Goal: Use online tool/utility

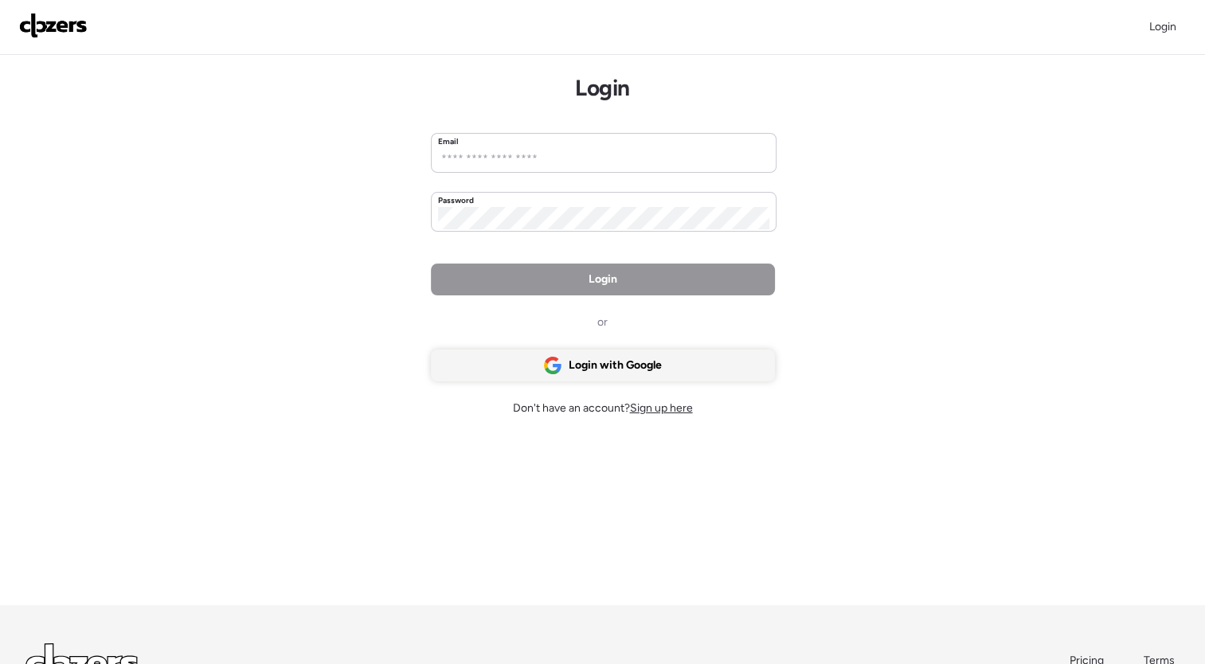
click at [606, 362] on span "Login with Google" at bounding box center [615, 366] width 93 height 16
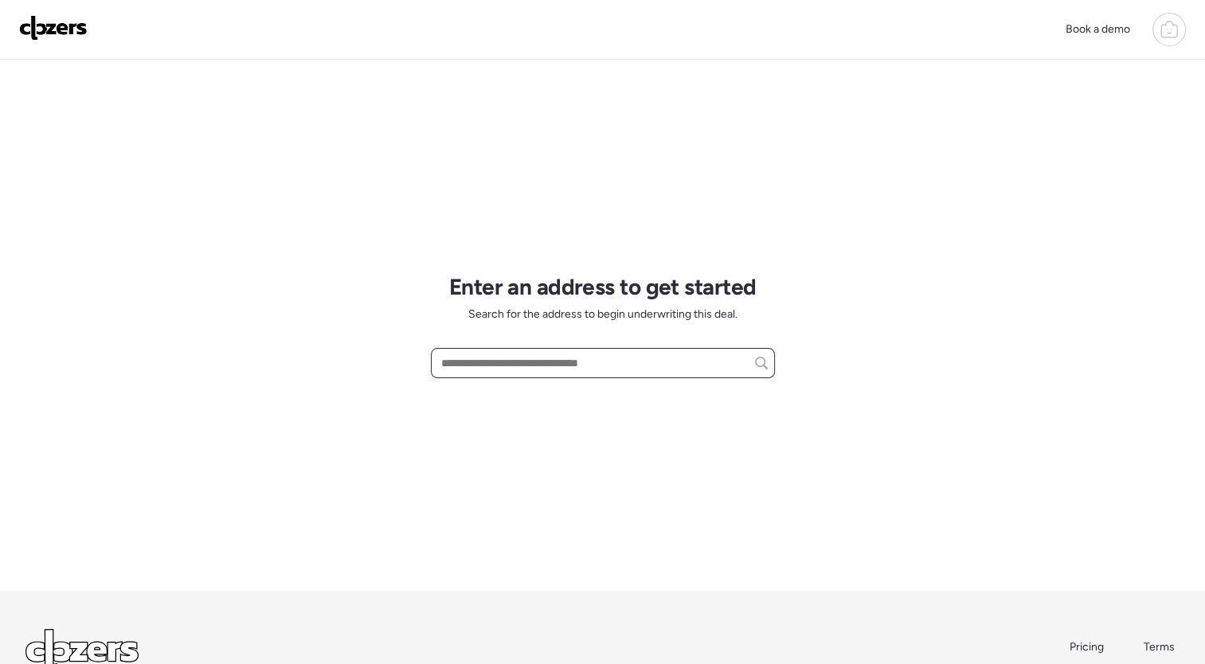
click at [605, 371] on input "text" at bounding box center [603, 363] width 330 height 22
paste input "**********"
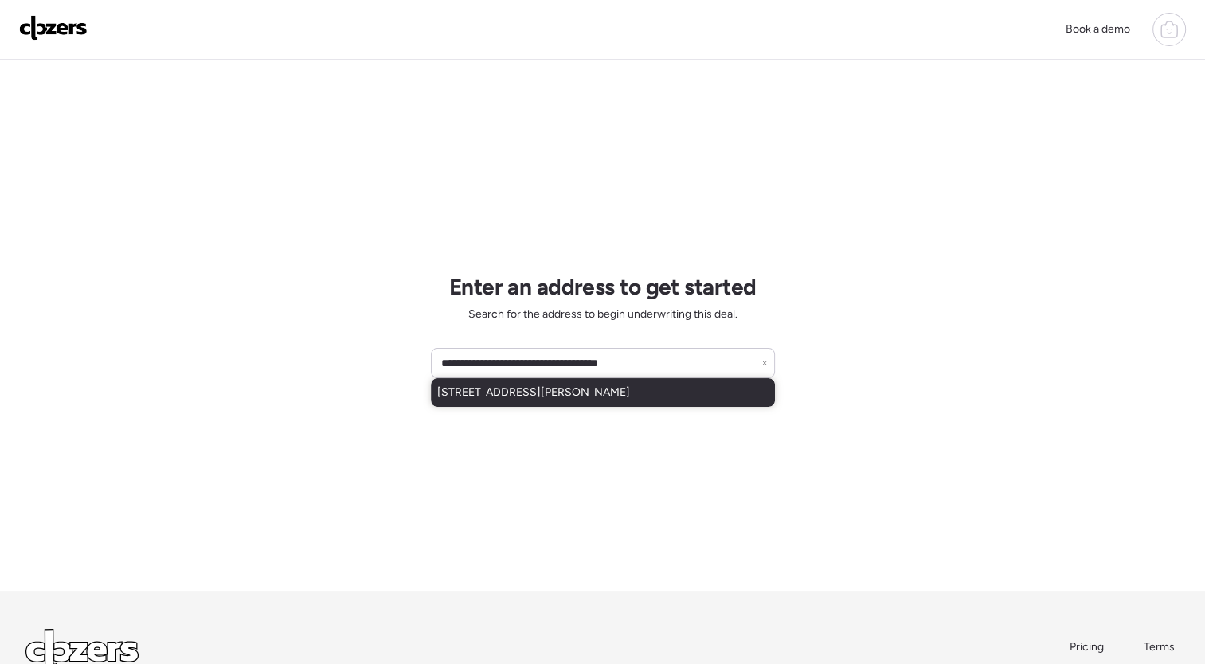
click at [603, 393] on span "[STREET_ADDRESS][PERSON_NAME]" at bounding box center [533, 393] width 193 height 16
type input "**********"
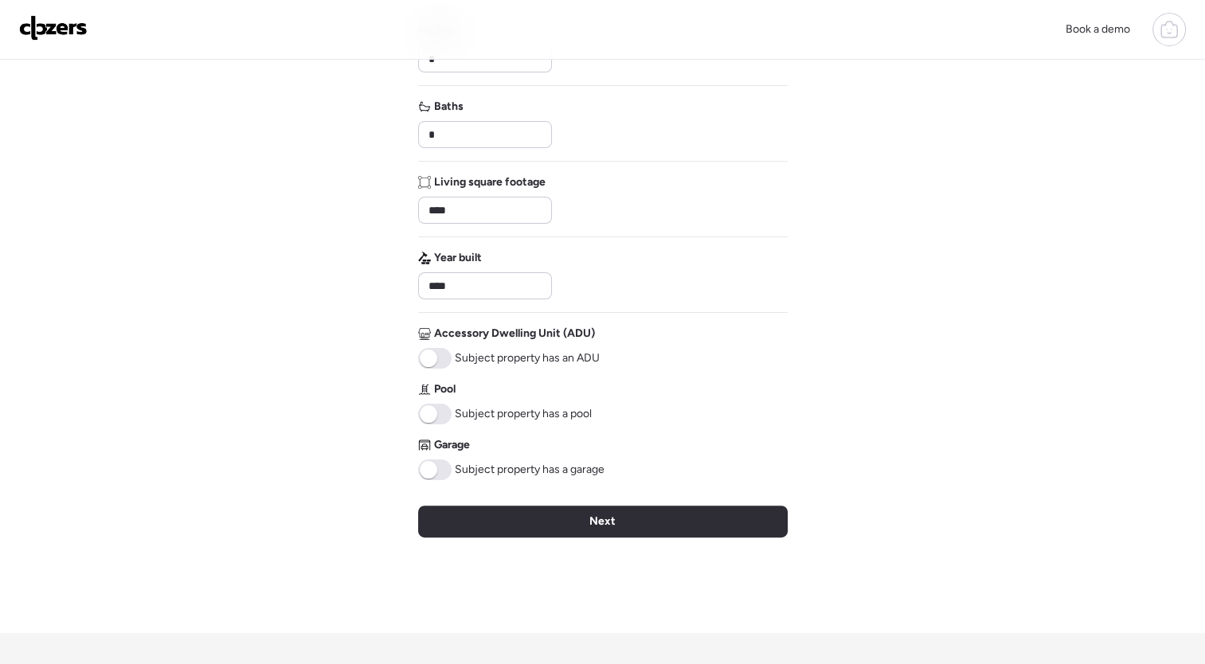
scroll to position [256, 0]
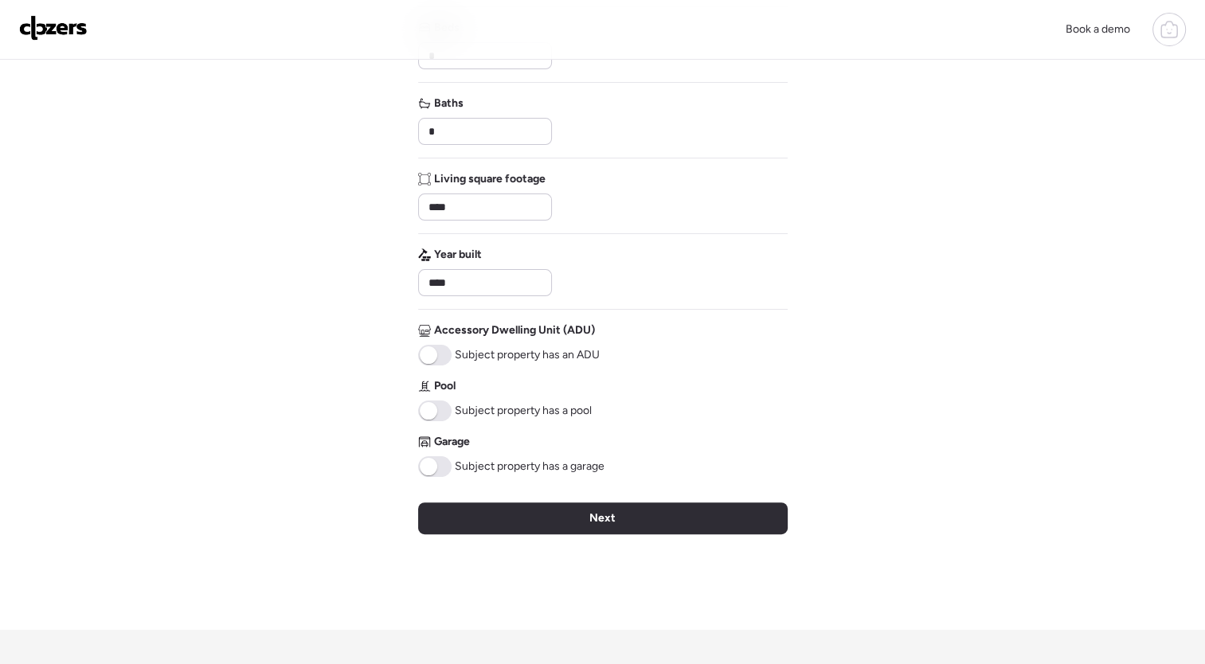
click at [440, 462] on span at bounding box center [434, 466] width 33 height 21
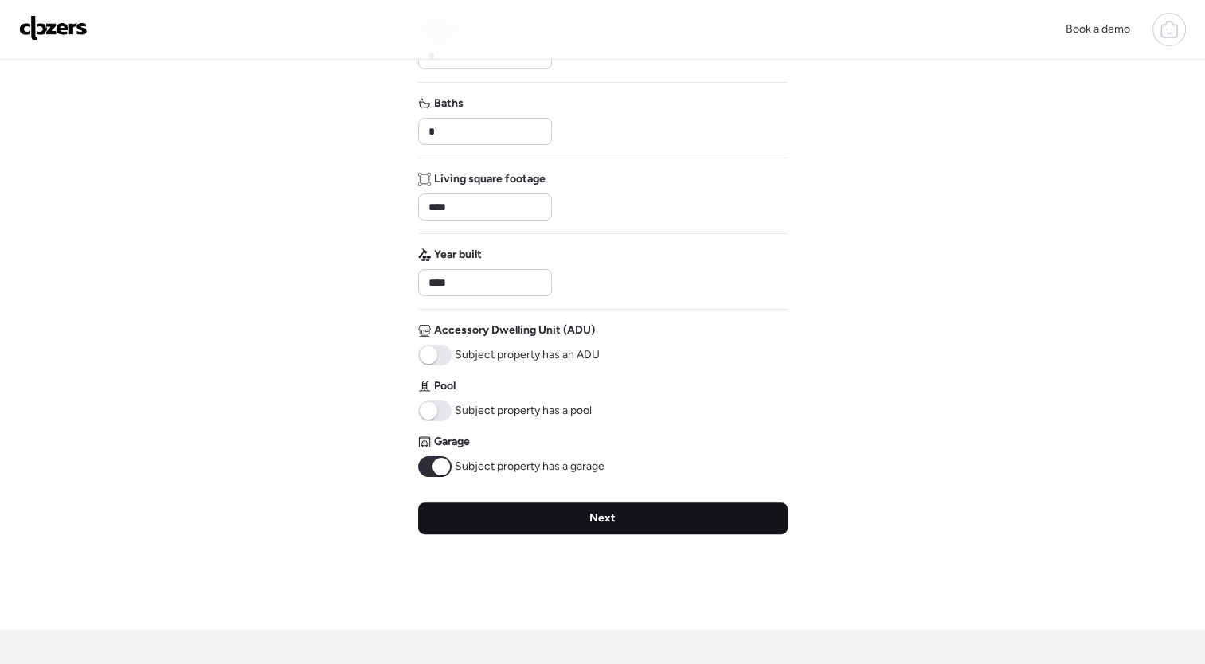
click at [637, 518] on div "Next" at bounding box center [603, 519] width 370 height 32
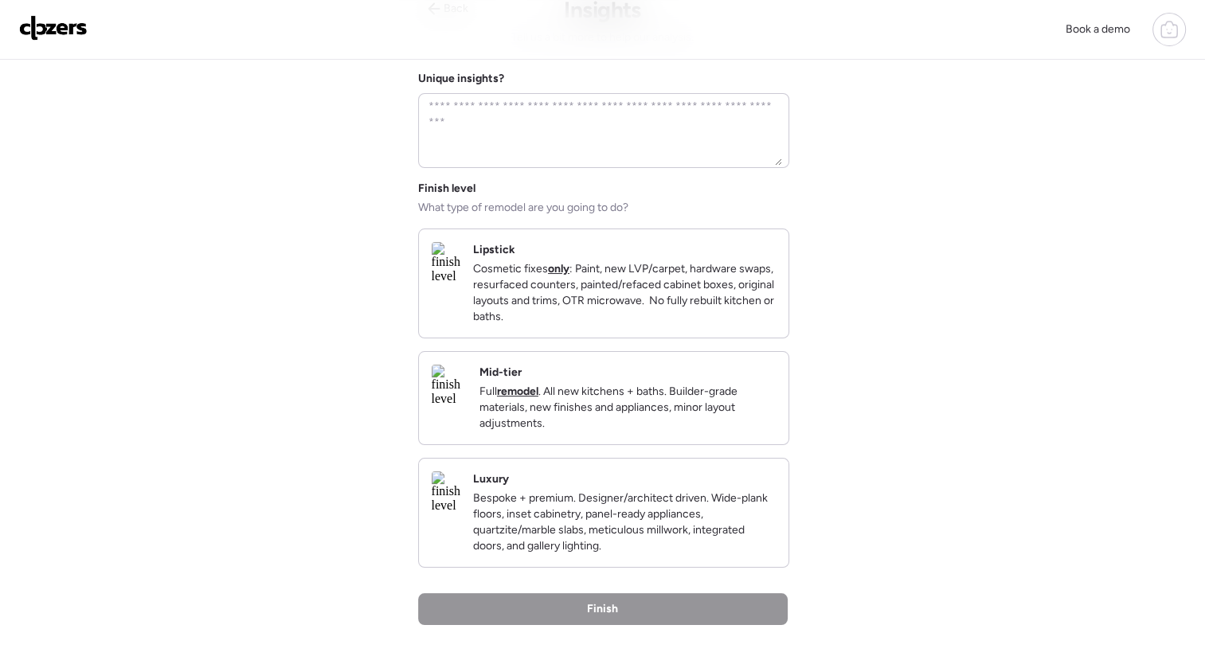
scroll to position [78, 0]
click at [663, 405] on p "Full remodel . All new kitchens + baths. Builder-grade materials, new finishes …" at bounding box center [627, 406] width 296 height 48
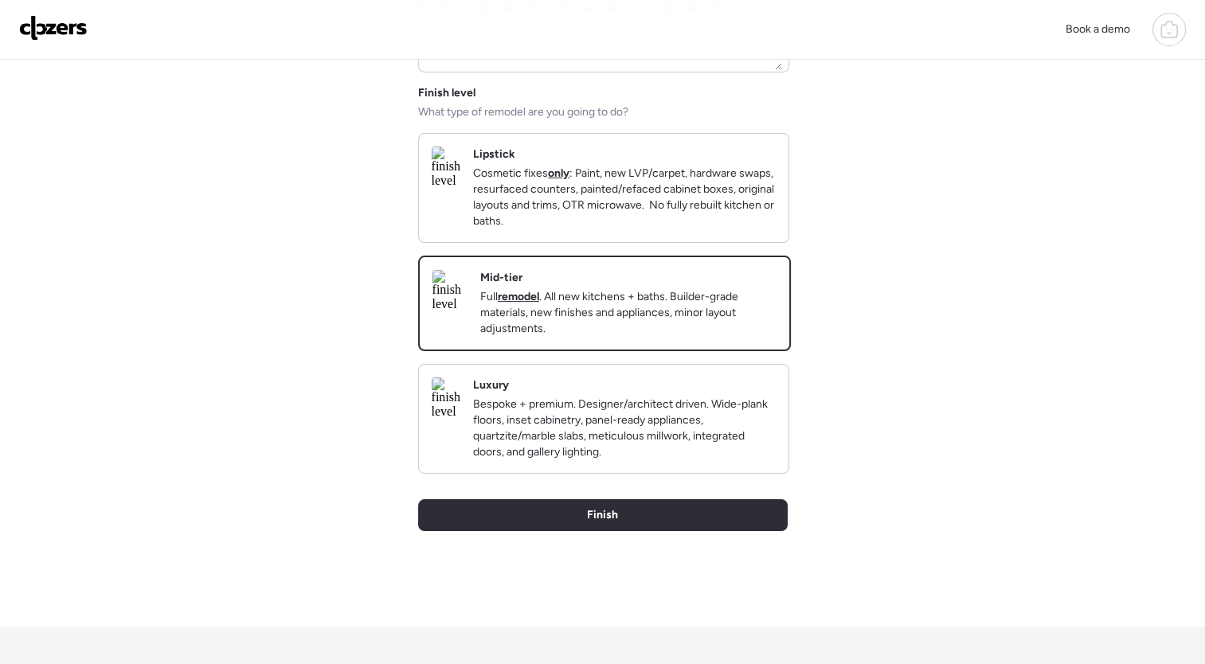
scroll to position [174, 0]
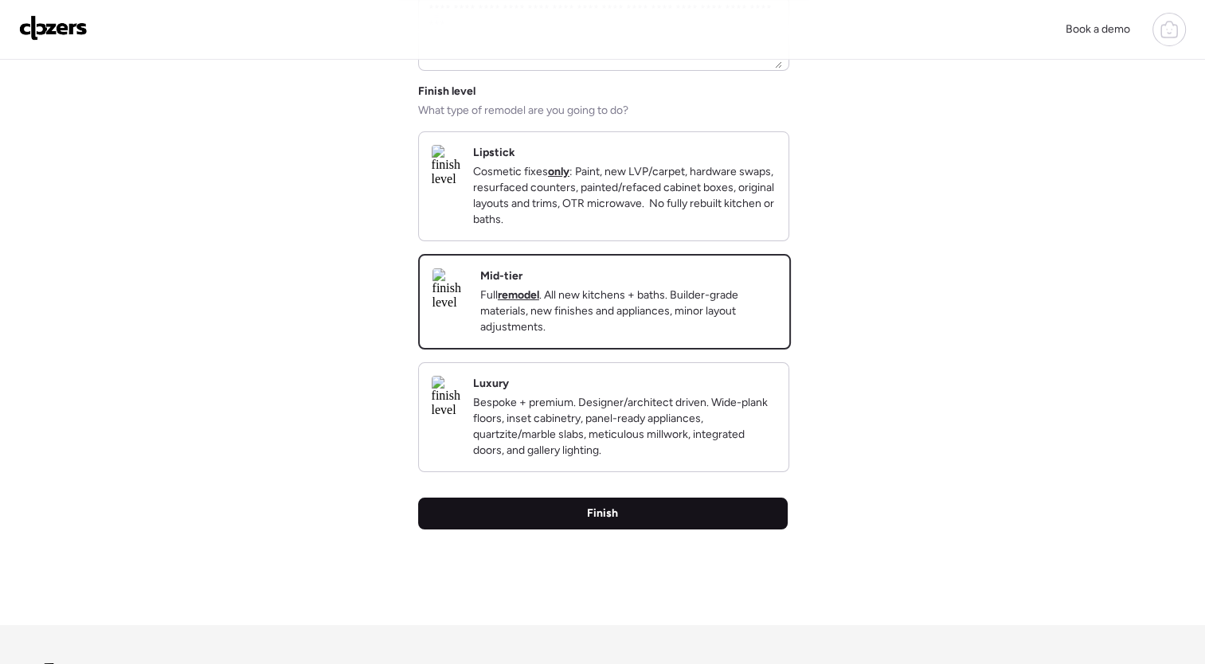
click at [688, 530] on div "Finish" at bounding box center [603, 514] width 370 height 32
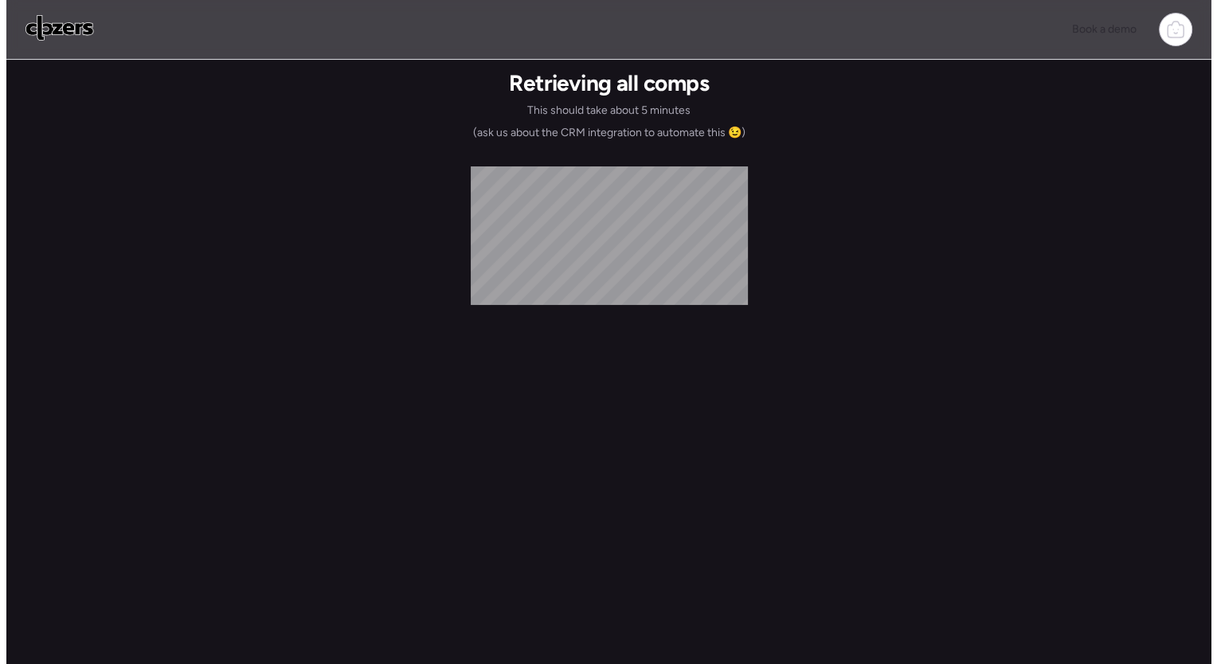
scroll to position [0, 0]
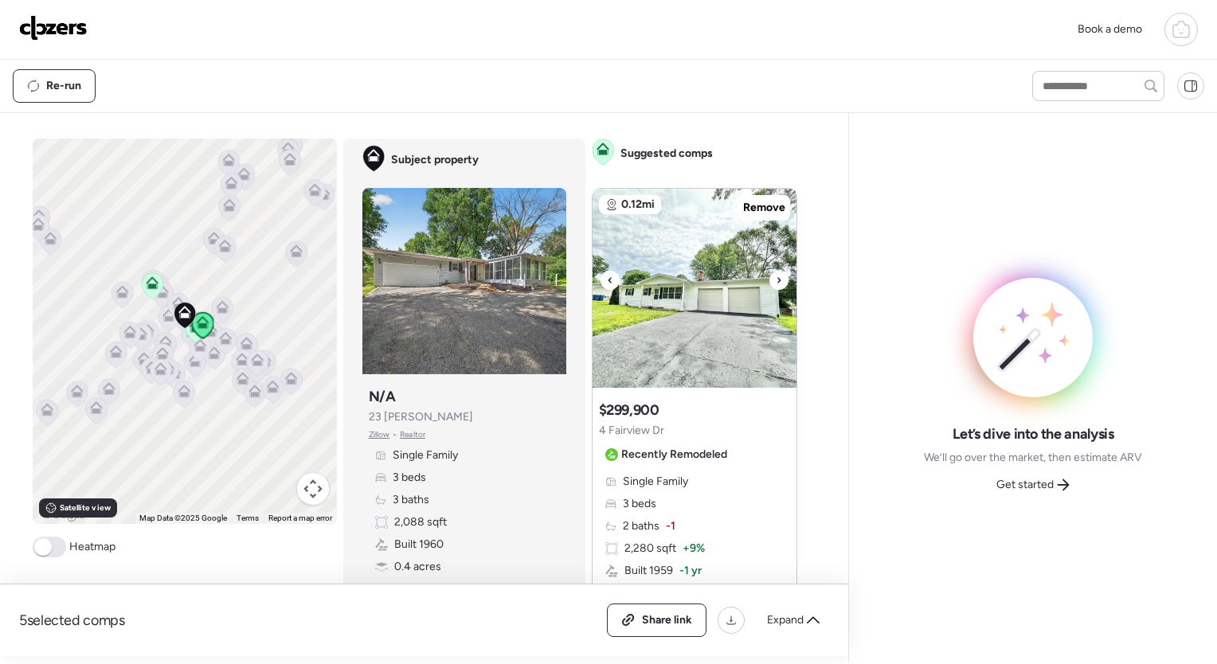
click at [776, 276] on icon at bounding box center [779, 280] width 6 height 19
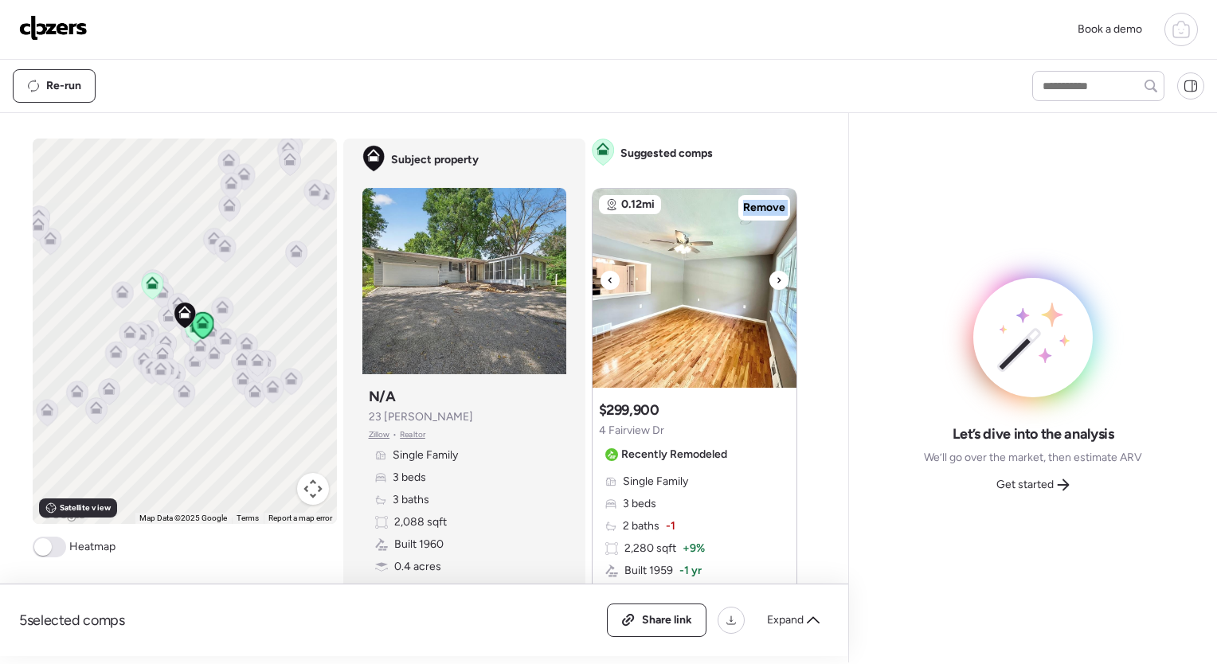
click at [776, 276] on icon at bounding box center [779, 280] width 6 height 19
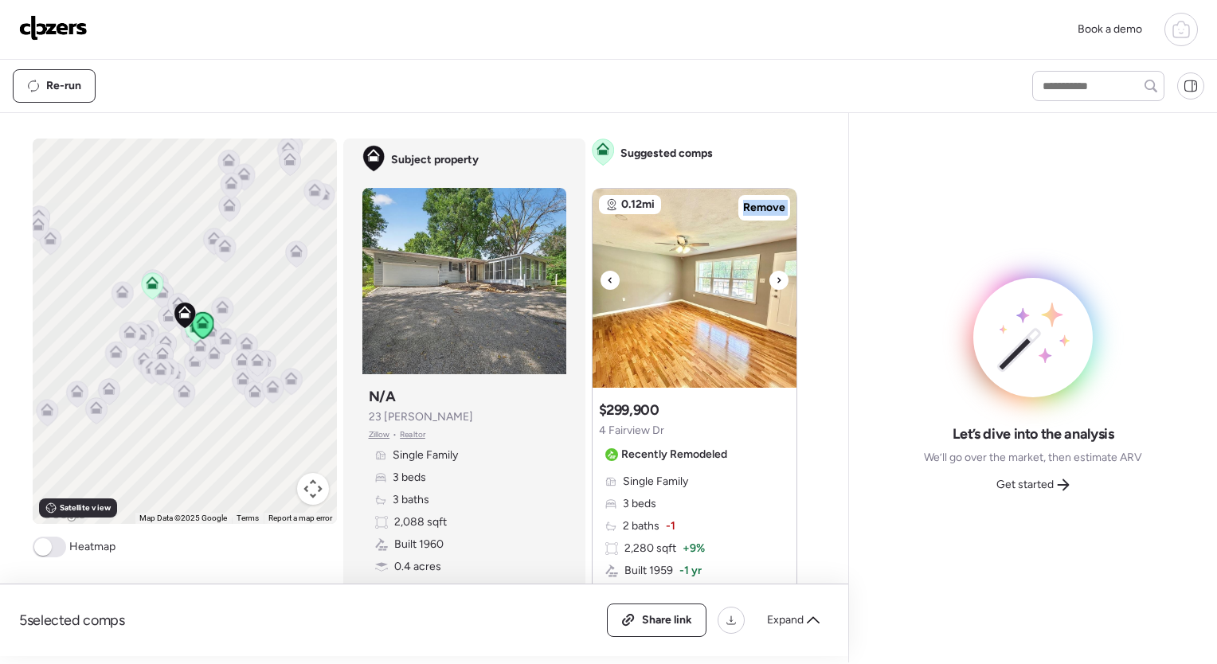
click at [776, 276] on icon at bounding box center [779, 280] width 6 height 19
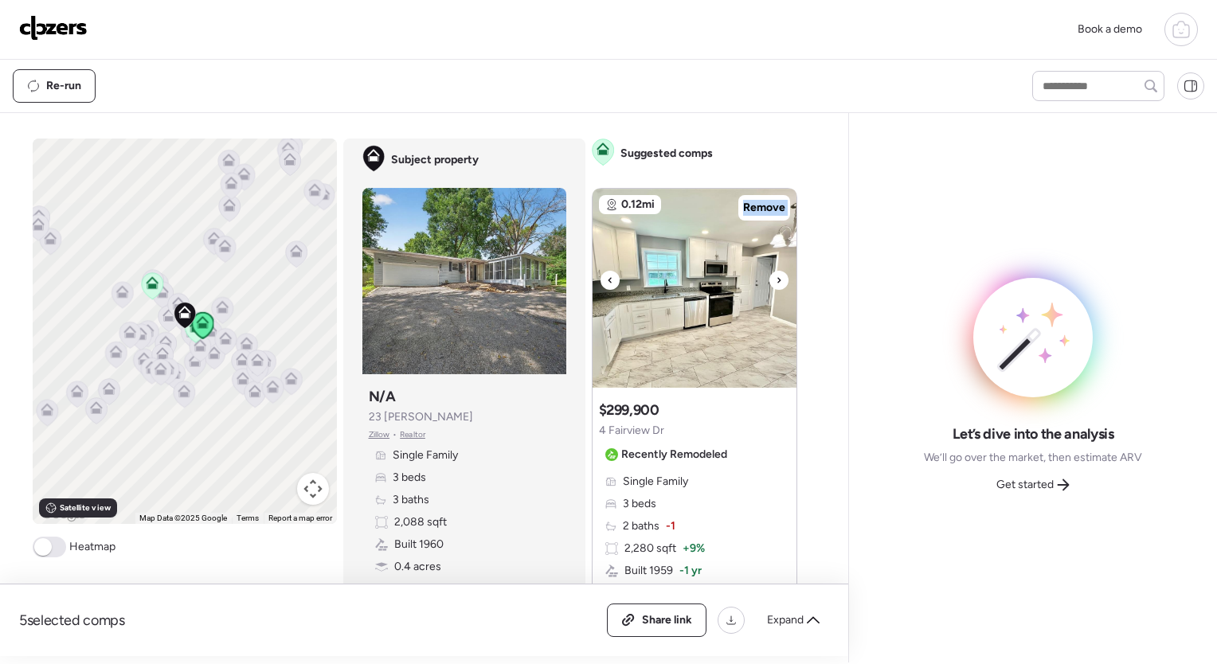
click at [776, 276] on icon at bounding box center [779, 280] width 6 height 19
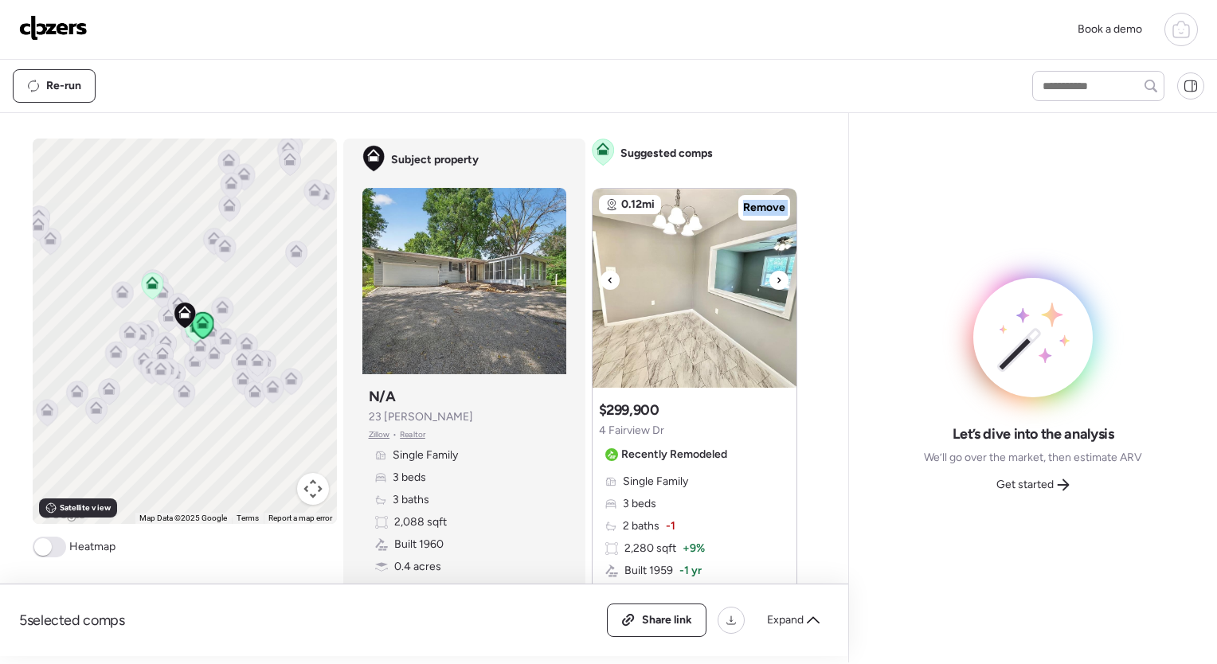
click at [776, 276] on icon at bounding box center [779, 280] width 6 height 19
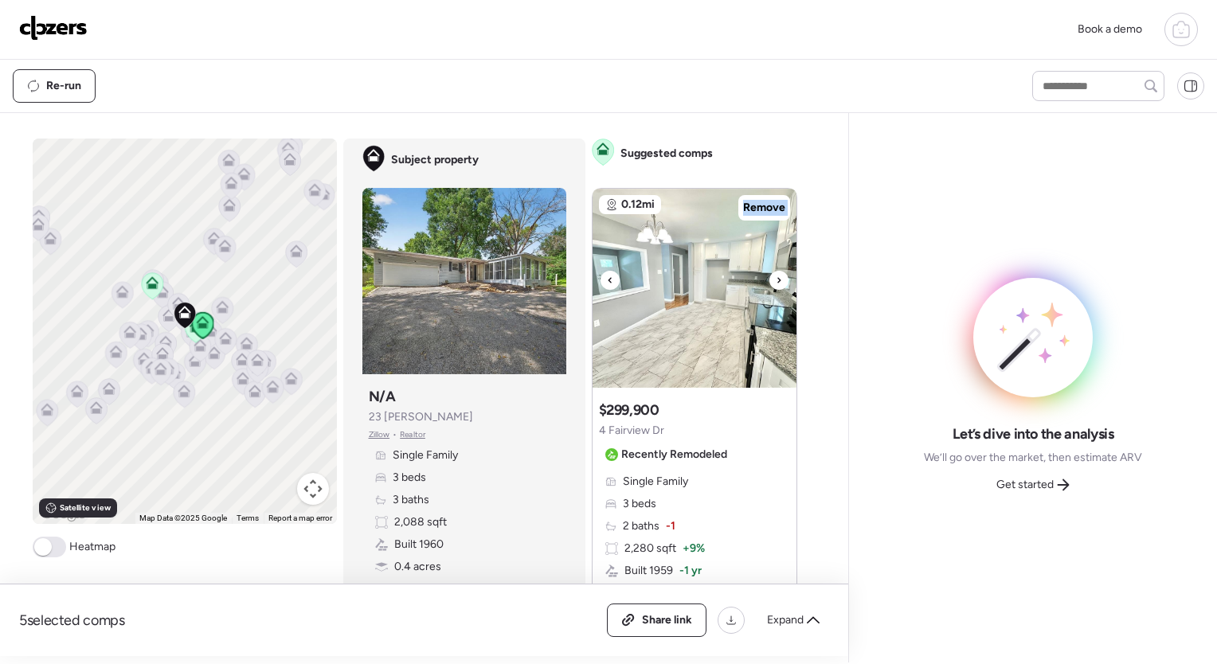
click at [776, 276] on icon at bounding box center [779, 280] width 6 height 19
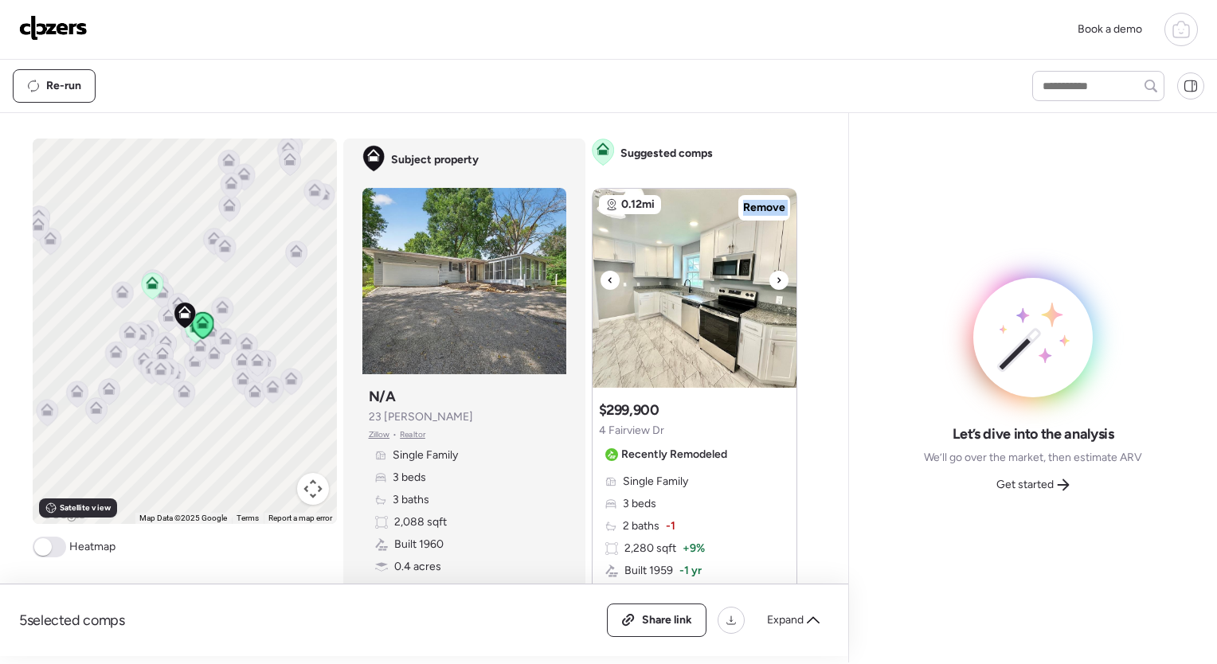
click at [776, 276] on icon at bounding box center [779, 280] width 6 height 19
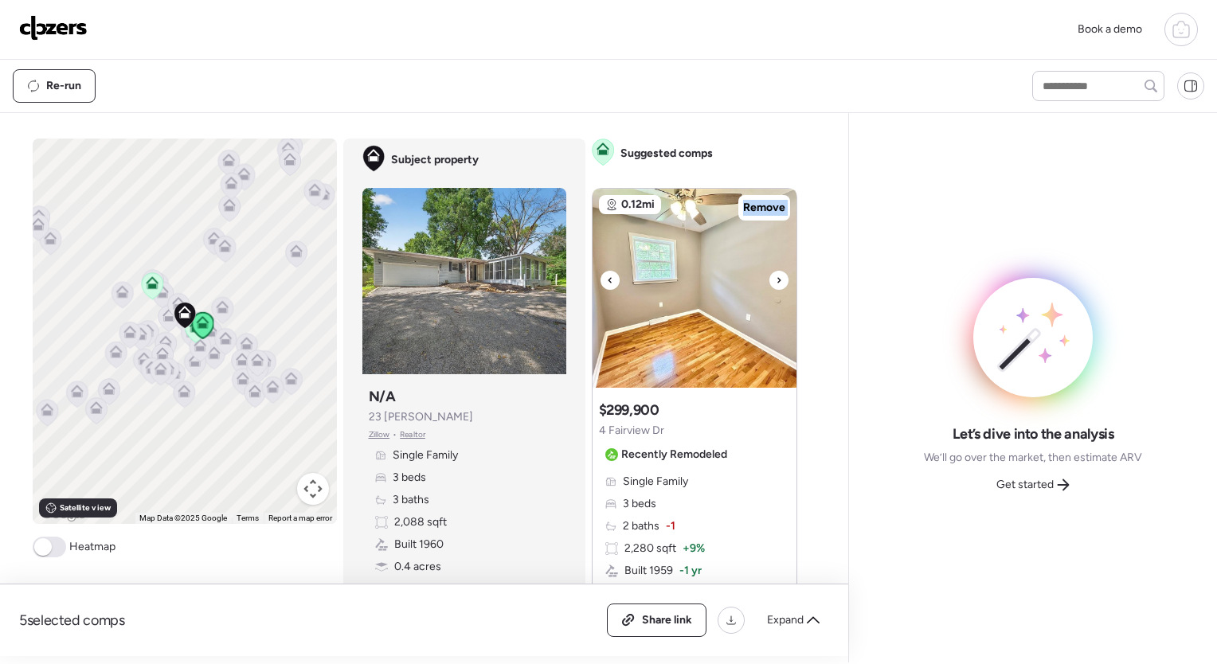
click at [776, 276] on icon at bounding box center [779, 280] width 6 height 19
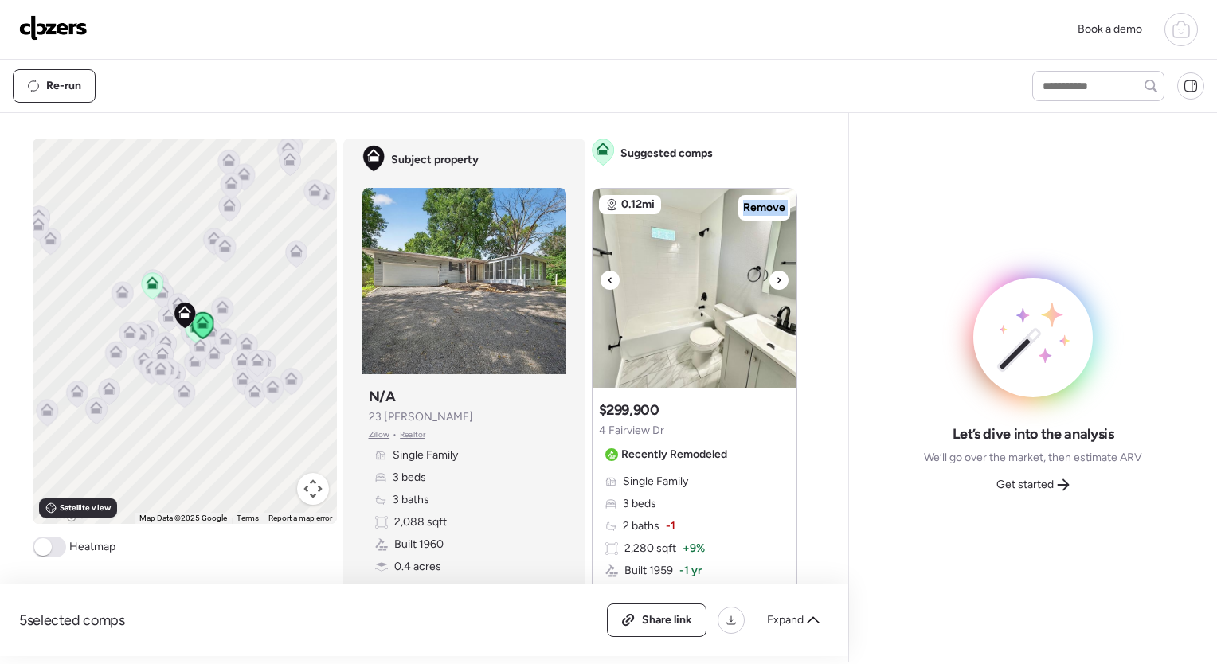
click at [776, 276] on icon at bounding box center [779, 280] width 6 height 19
